Goal: Information Seeking & Learning: Learn about a topic

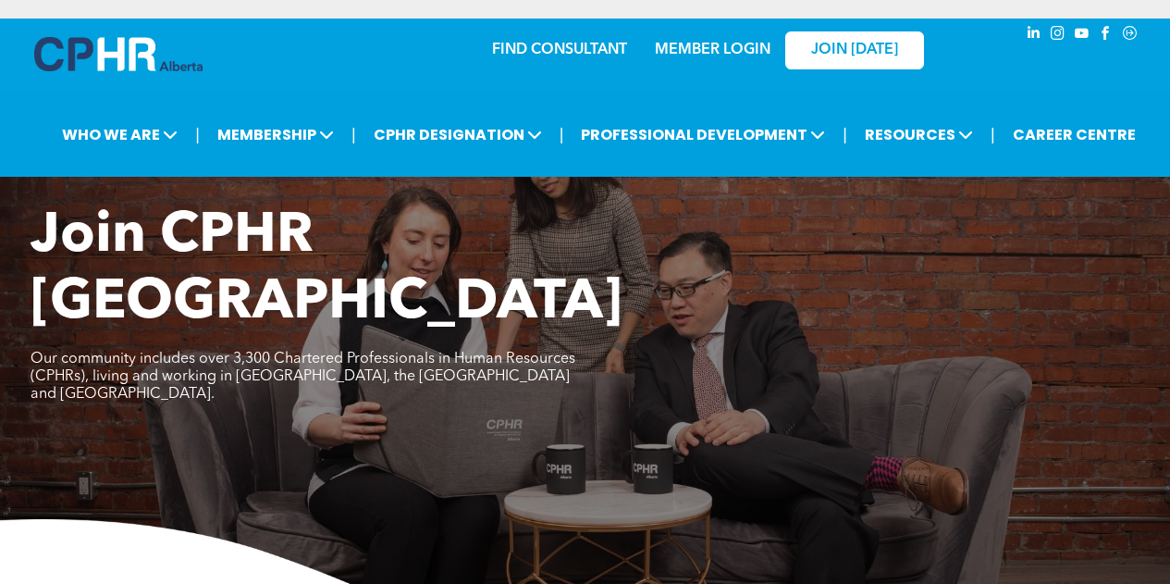
scroll to position [1110, 0]
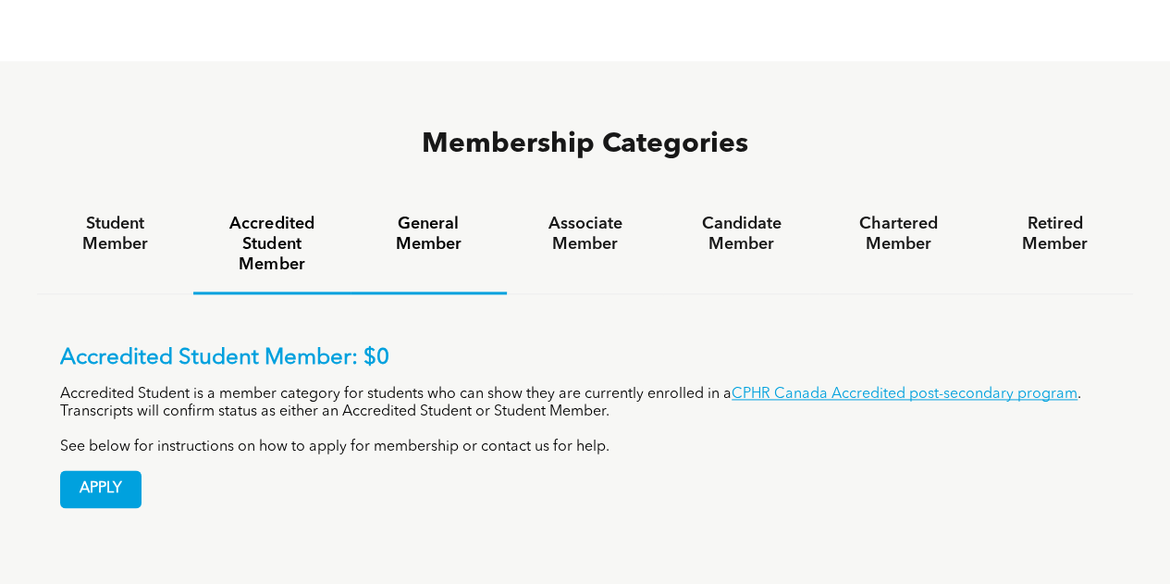
click at [448, 214] on h4 "General Member" at bounding box center [428, 234] width 123 height 41
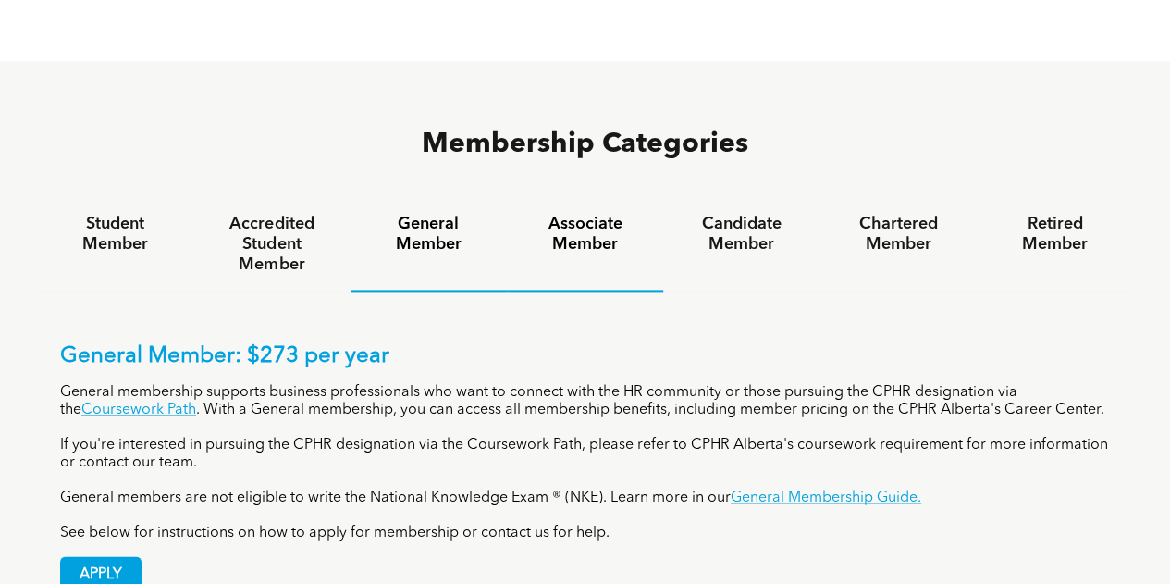
click at [579, 214] on h4 "Associate Member" at bounding box center [584, 234] width 123 height 41
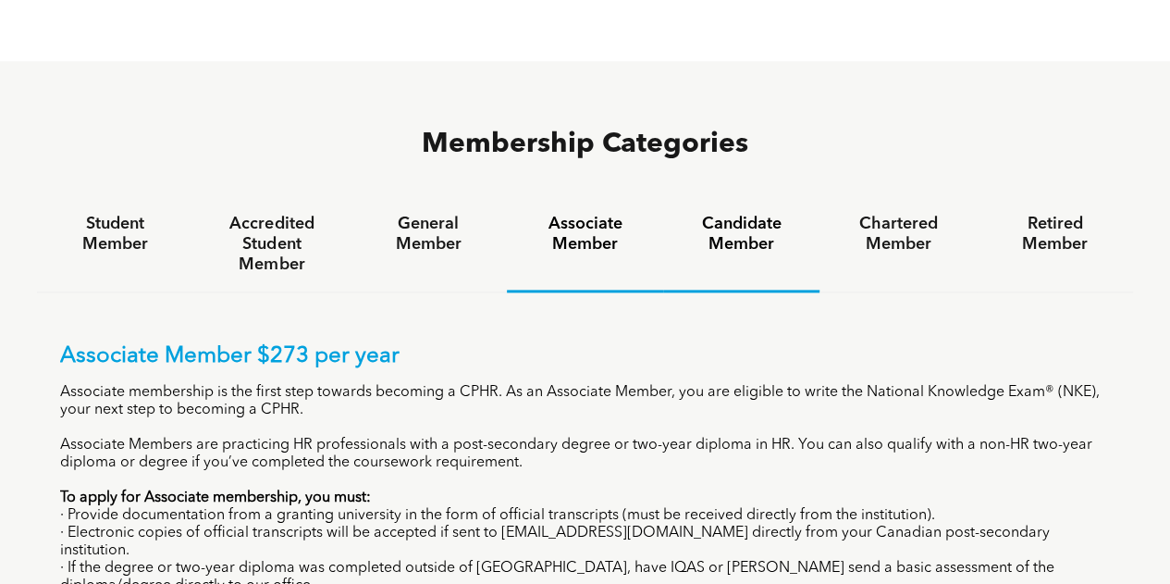
click at [742, 214] on h4 "Candidate Member" at bounding box center [741, 234] width 123 height 41
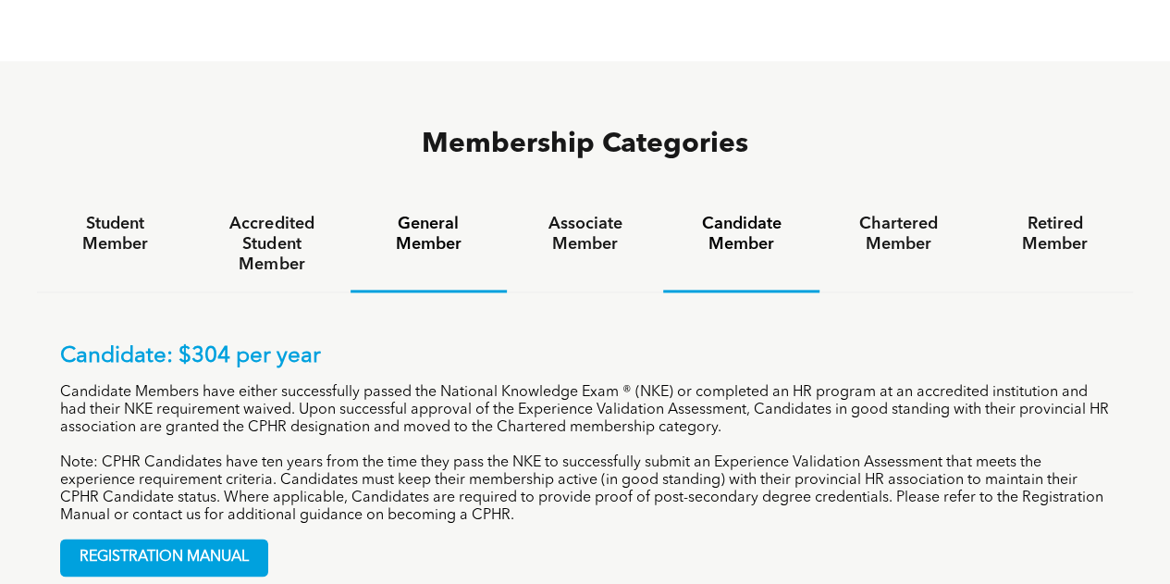
click at [440, 214] on h4 "General Member" at bounding box center [428, 234] width 123 height 41
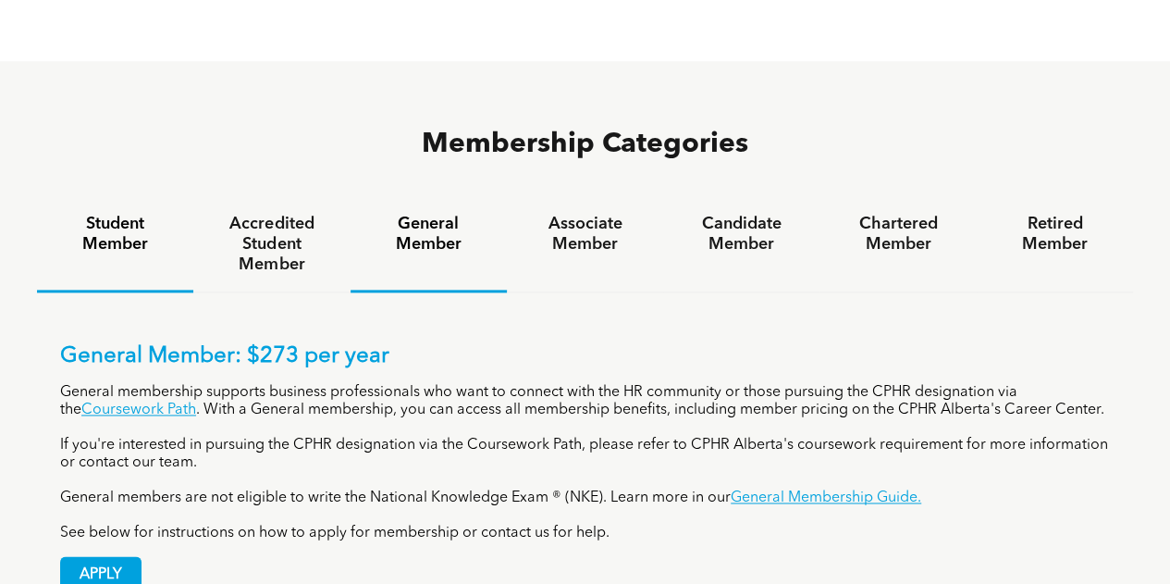
click at [85, 214] on h4 "Student Member" at bounding box center [115, 234] width 123 height 41
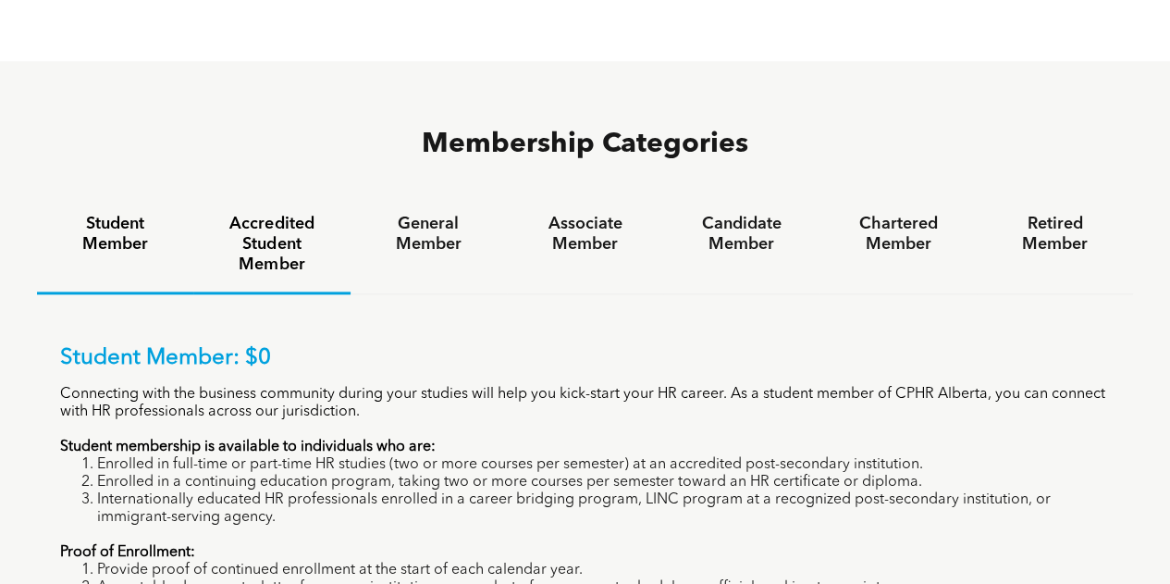
click at [279, 214] on h4 "Accredited Student Member" at bounding box center [271, 244] width 123 height 61
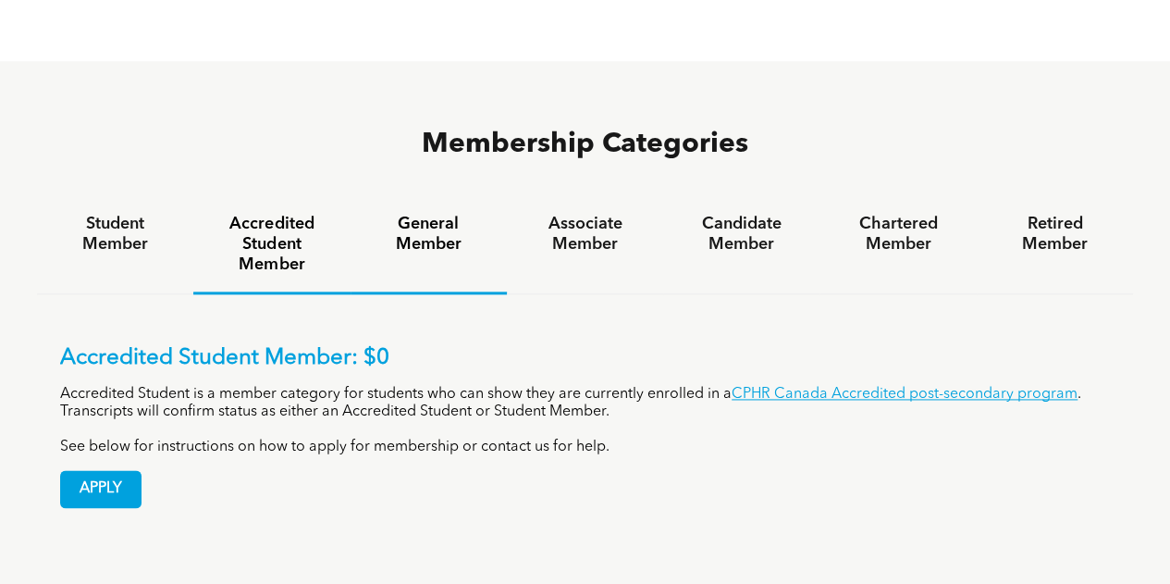
click at [427, 214] on h4 "General Member" at bounding box center [428, 234] width 123 height 41
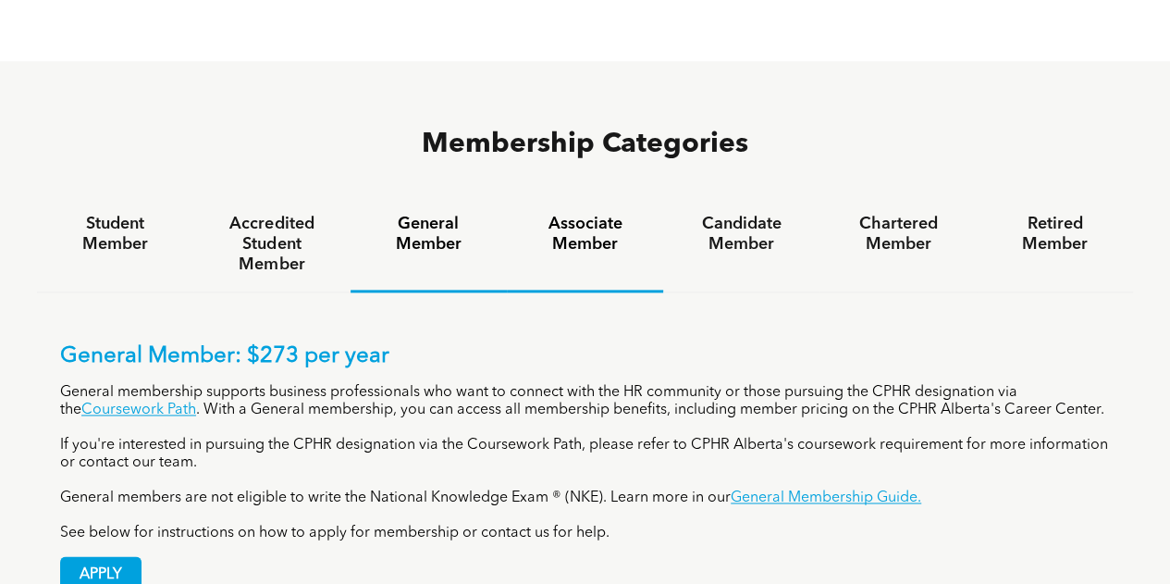
click at [560, 214] on h4 "Associate Member" at bounding box center [584, 234] width 123 height 41
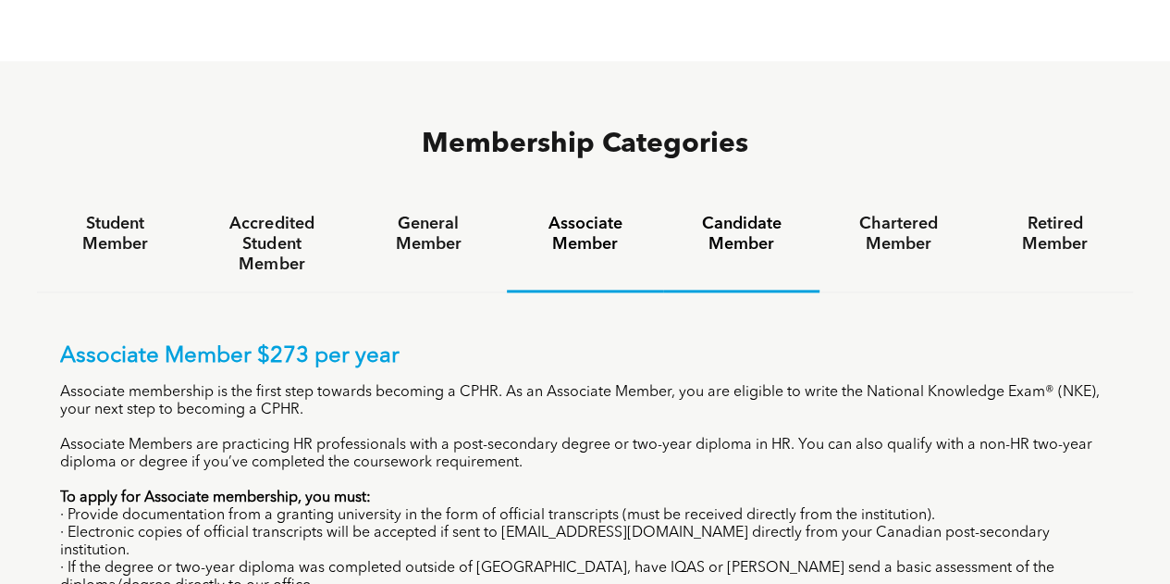
click at [728, 214] on h4 "Candidate Member" at bounding box center [741, 234] width 123 height 41
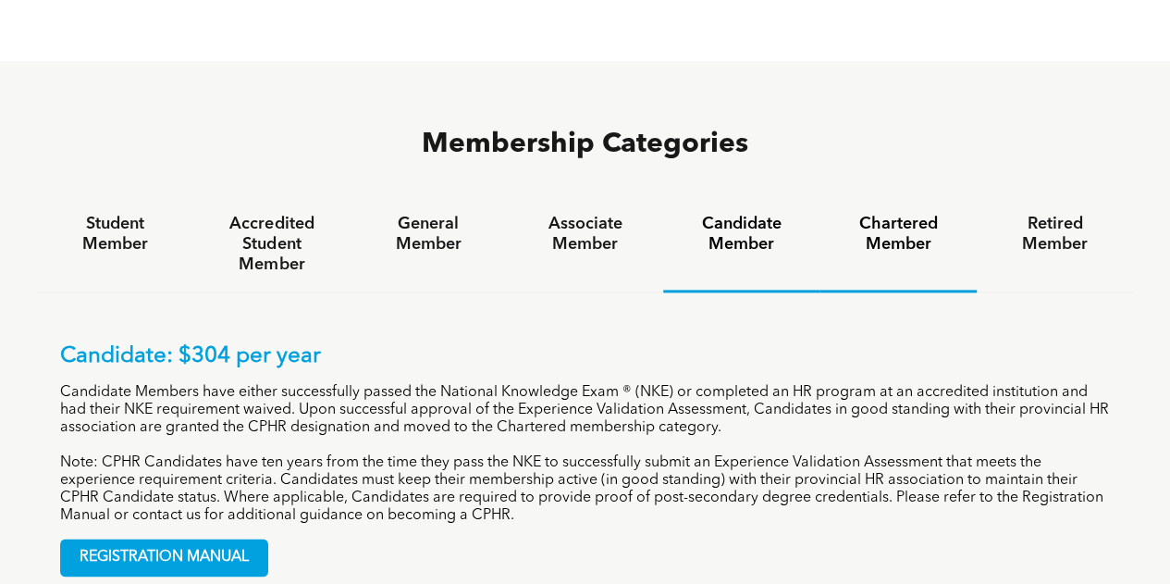
click at [885, 214] on h4 "Chartered Member" at bounding box center [897, 234] width 123 height 41
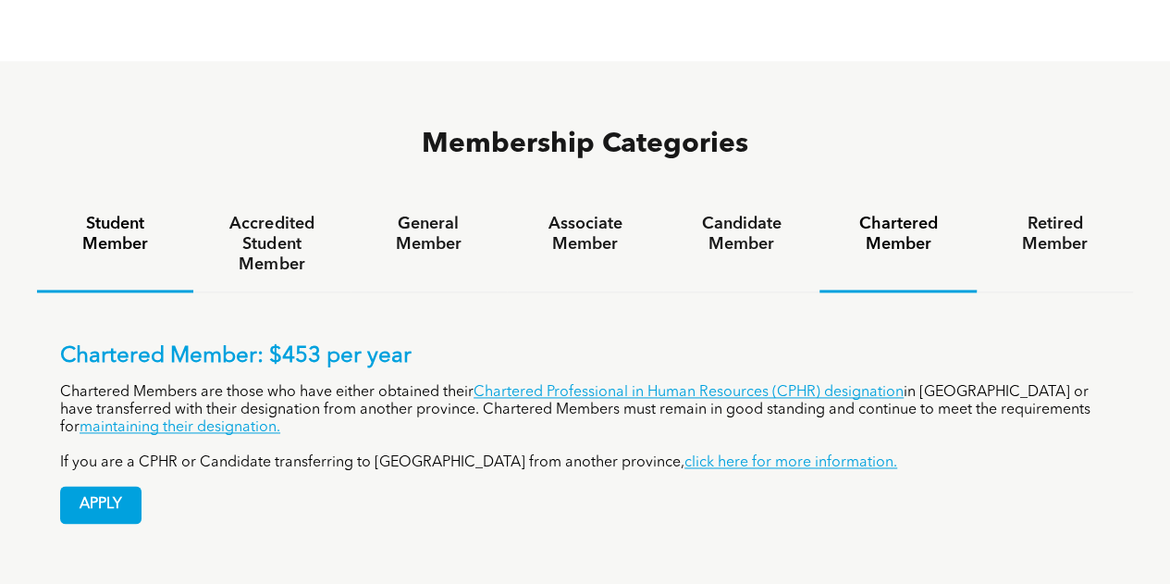
click at [109, 197] on div "Student Member" at bounding box center [115, 244] width 156 height 95
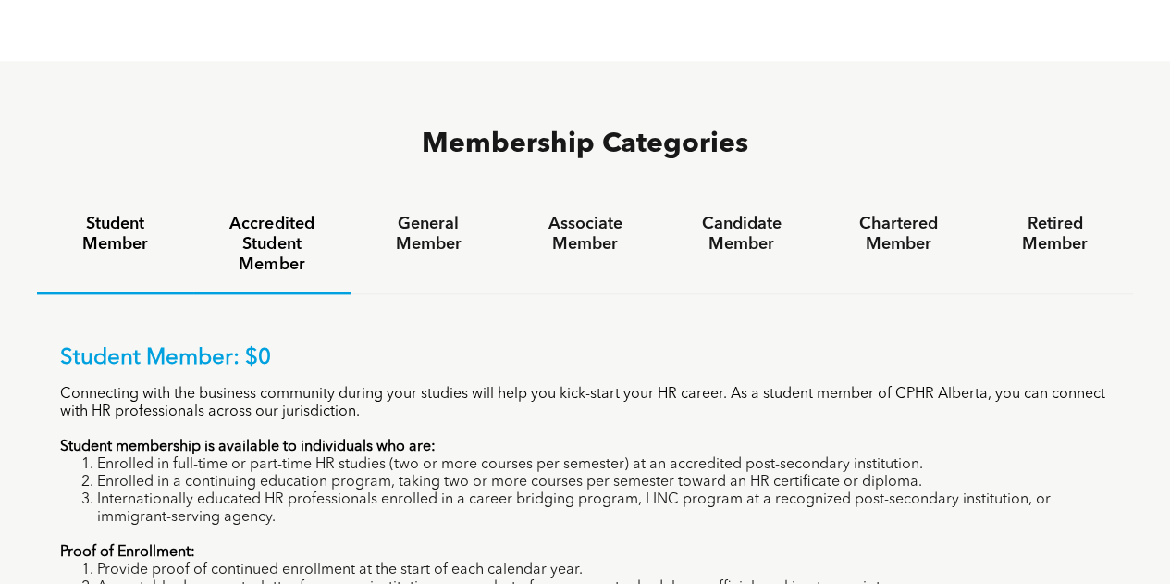
drag, startPoint x: 246, startPoint y: 155, endPoint x: 258, endPoint y: 168, distance: 17.7
click at [245, 214] on h4 "Accredited Student Member" at bounding box center [271, 244] width 123 height 61
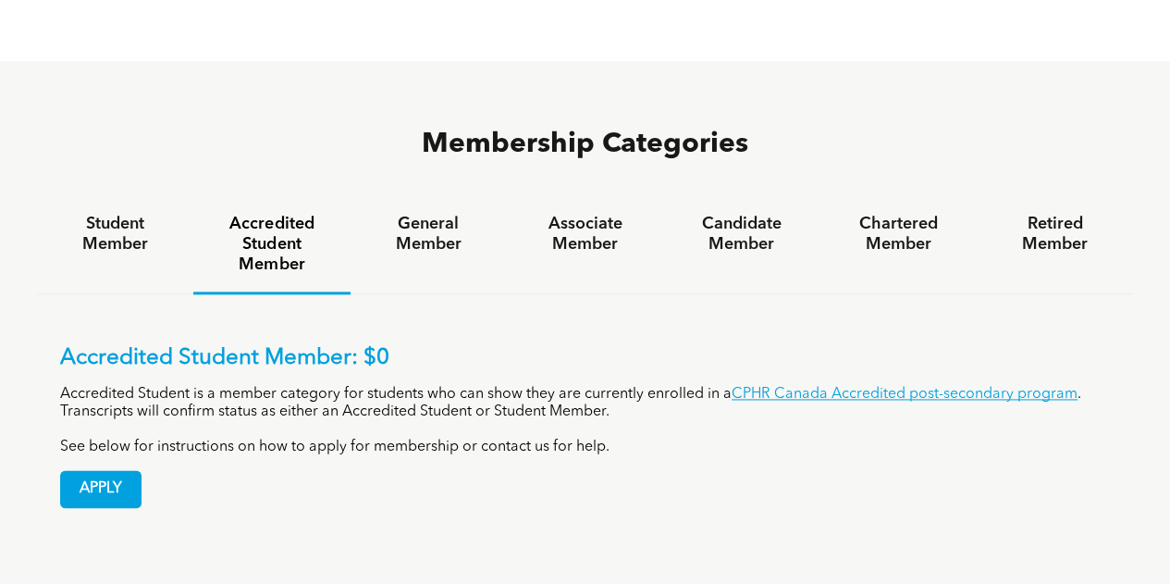
click at [675, 481] on div "Membership Categories Student Member Accredited Student Member General Member A…" at bounding box center [585, 328] width 1170 height 535
click at [437, 214] on h4 "General Member" at bounding box center [428, 234] width 123 height 41
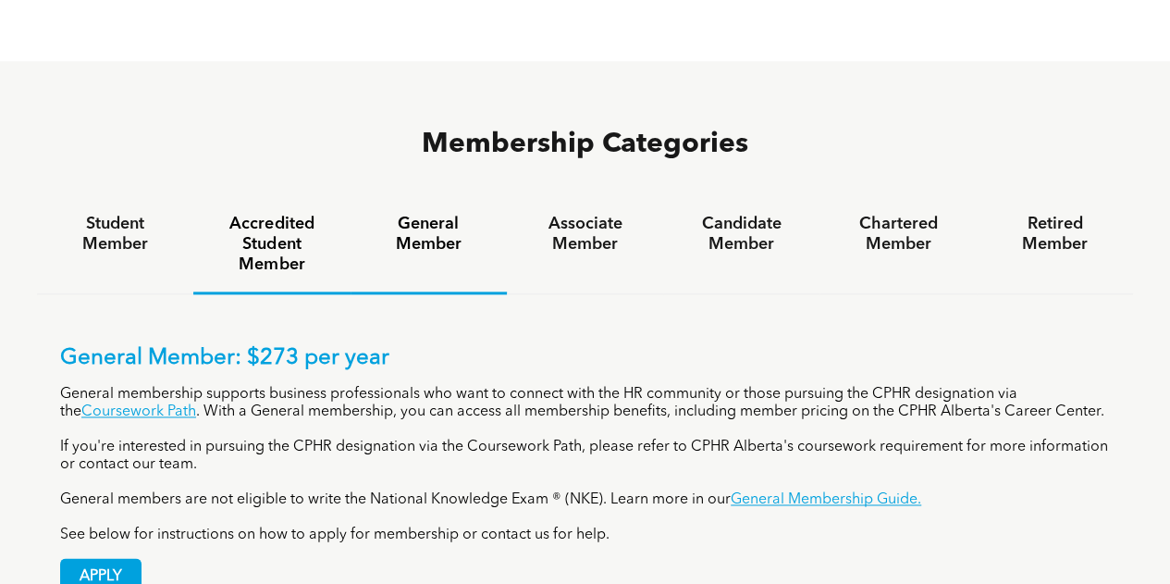
click at [238, 214] on h4 "Accredited Student Member" at bounding box center [271, 244] width 123 height 61
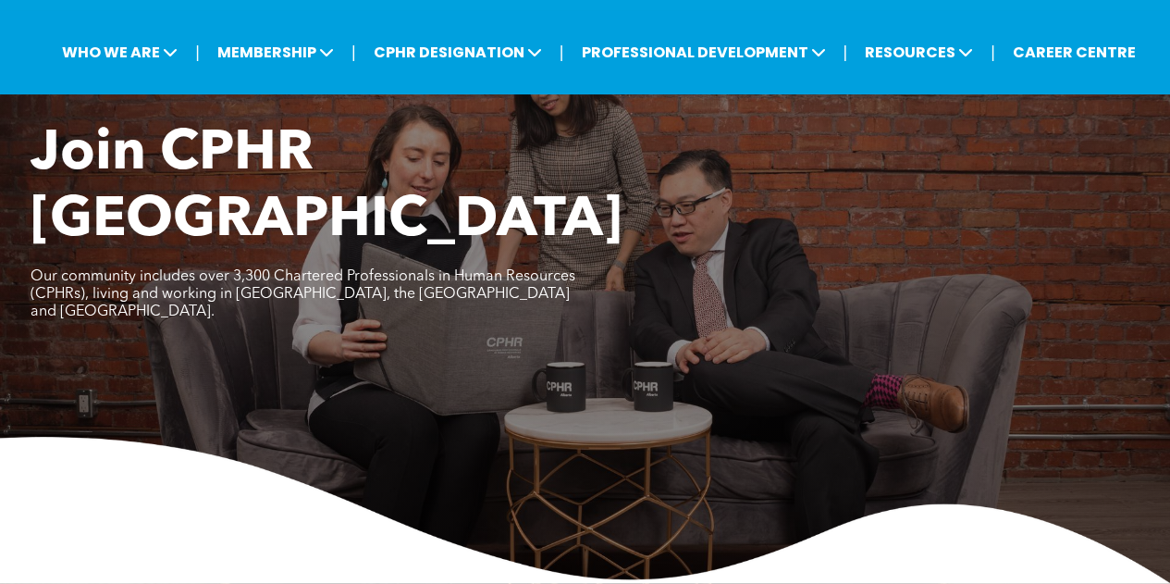
scroll to position [0, 0]
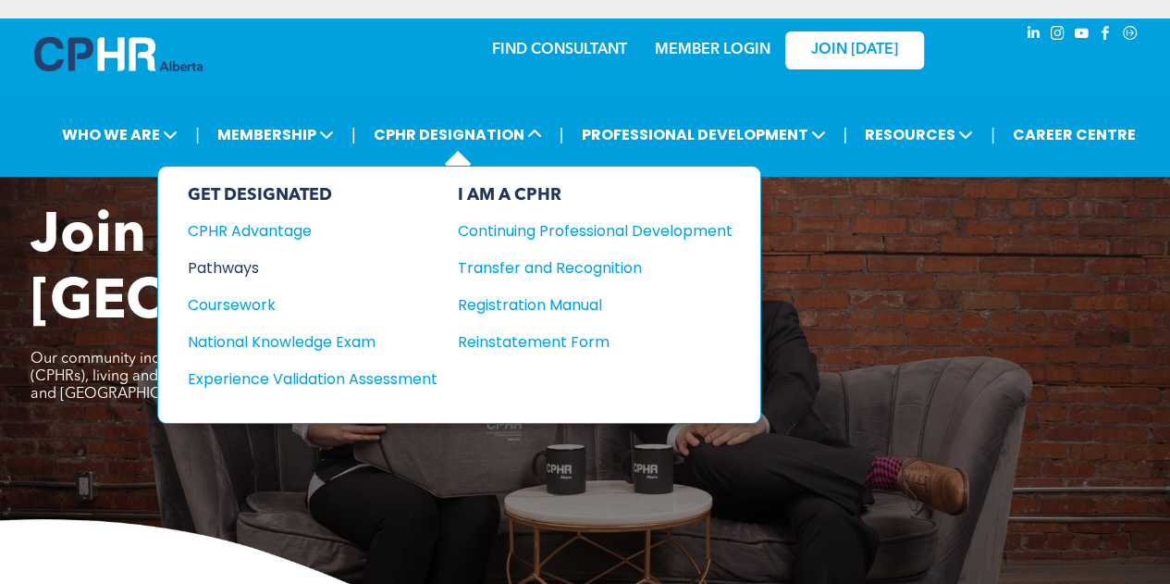
click at [240, 271] on div "Pathways" at bounding box center [300, 267] width 225 height 23
